Goal: Task Accomplishment & Management: Manage account settings

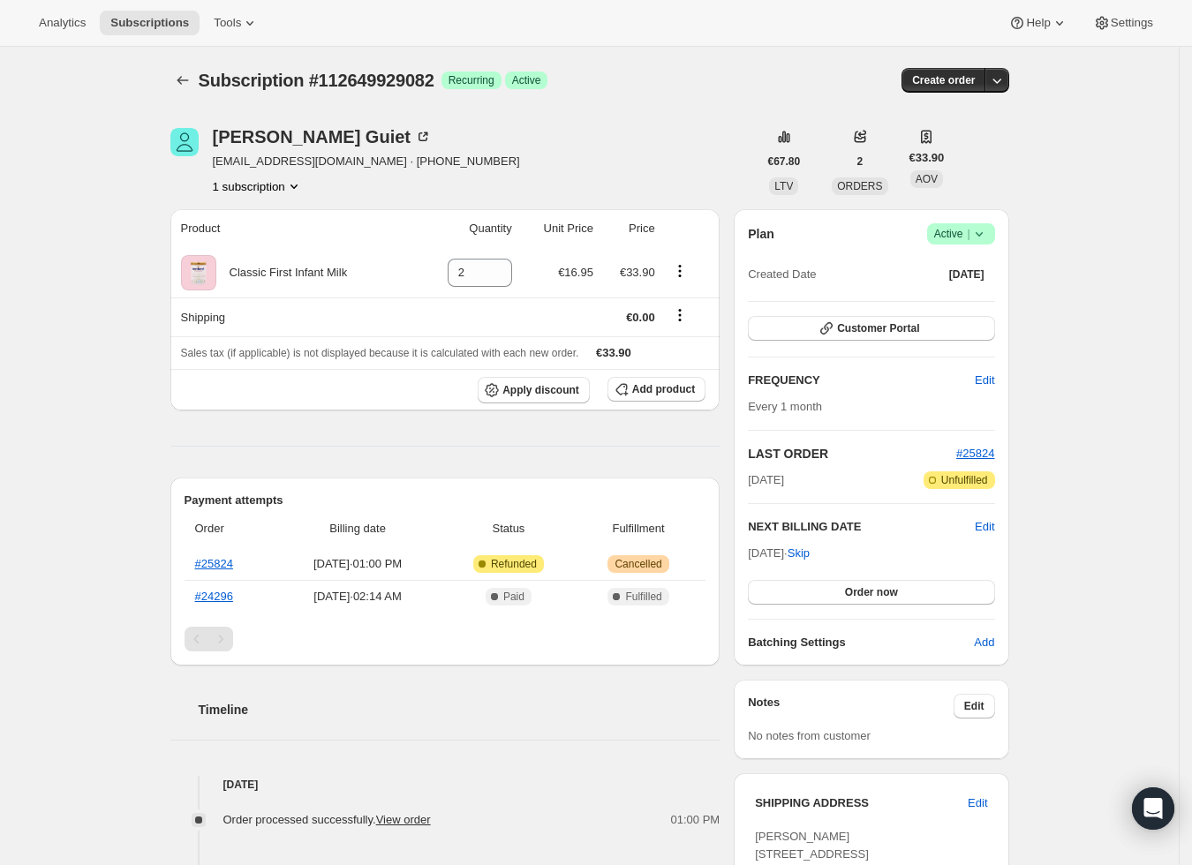
click at [988, 232] on icon at bounding box center [979, 234] width 18 height 18
click at [959, 296] on span "Cancel subscription" at bounding box center [962, 298] width 100 height 13
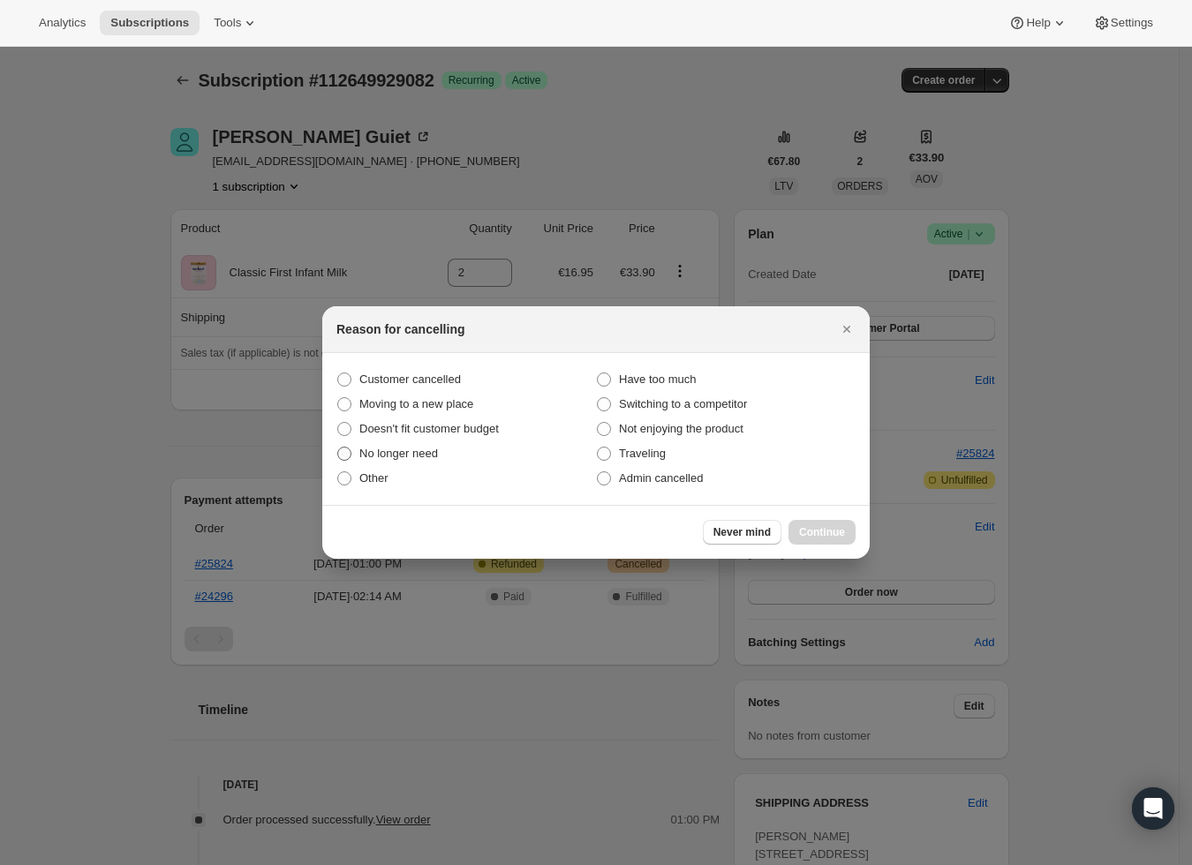
click at [360, 457] on span "No longer need" at bounding box center [398, 453] width 79 height 13
click at [338, 448] on input "No longer need" at bounding box center [337, 447] width 1 height 1
radio input "true"
click at [802, 535] on span "Continue" at bounding box center [822, 532] width 46 height 14
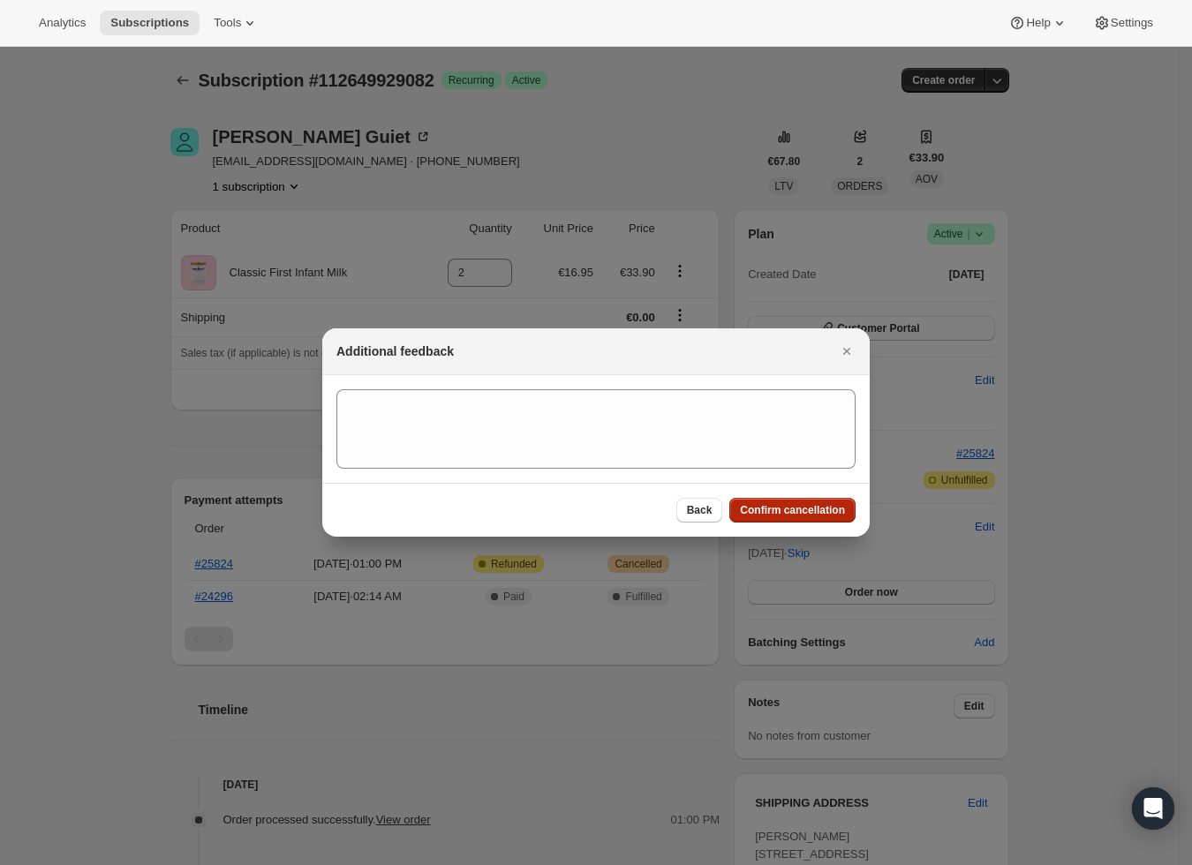
click at [792, 515] on span "Confirm cancellation" at bounding box center [792, 510] width 105 height 14
